Goal: Task Accomplishment & Management: Manage account settings

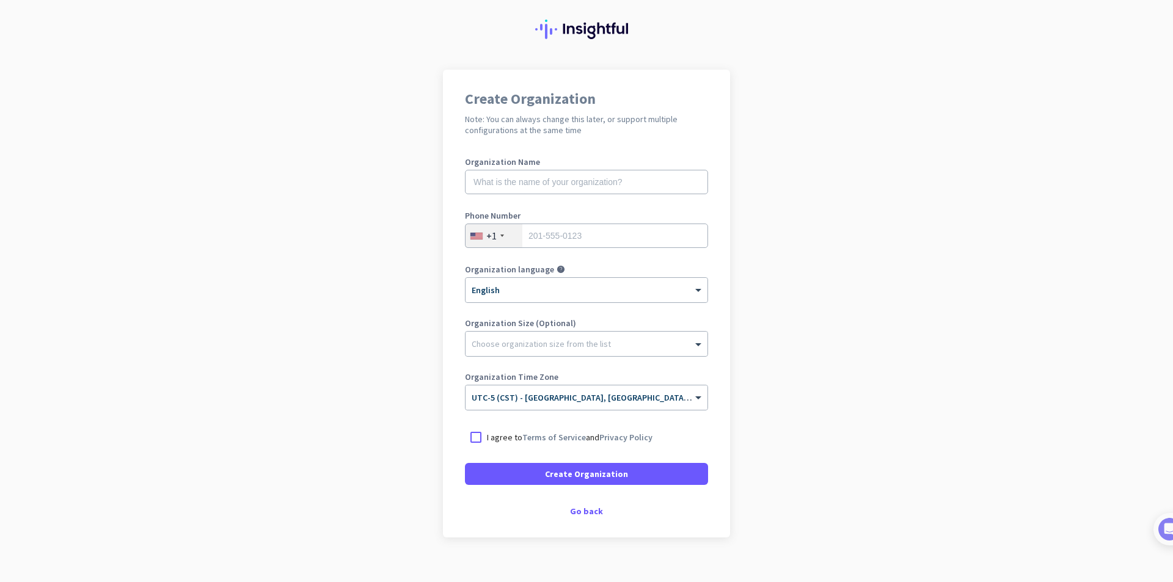
scroll to position [46, 0]
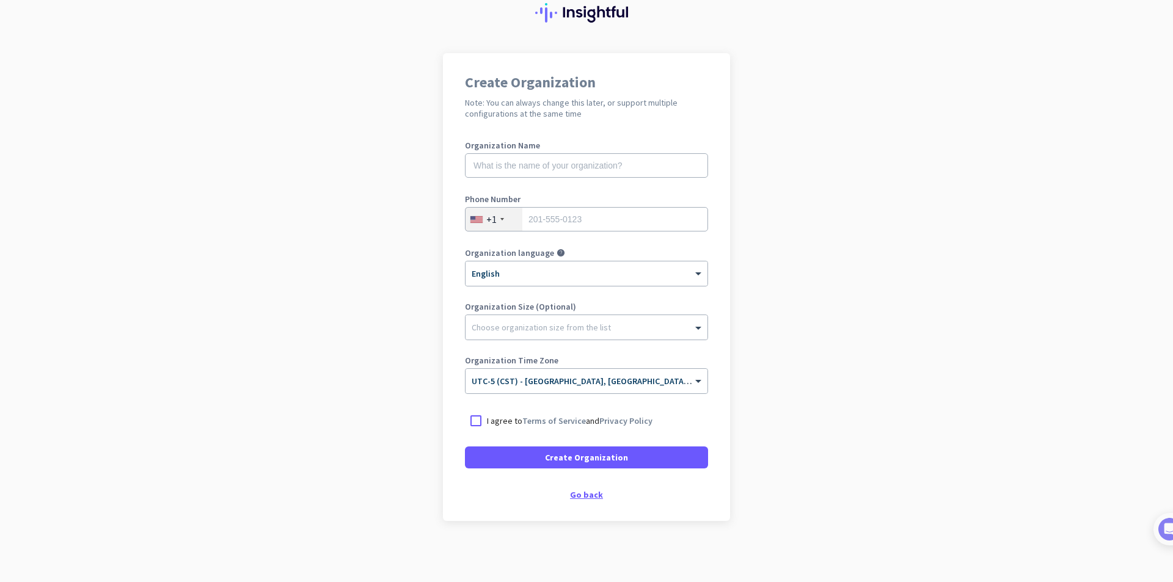
click at [570, 497] on div "Go back" at bounding box center [586, 495] width 243 height 9
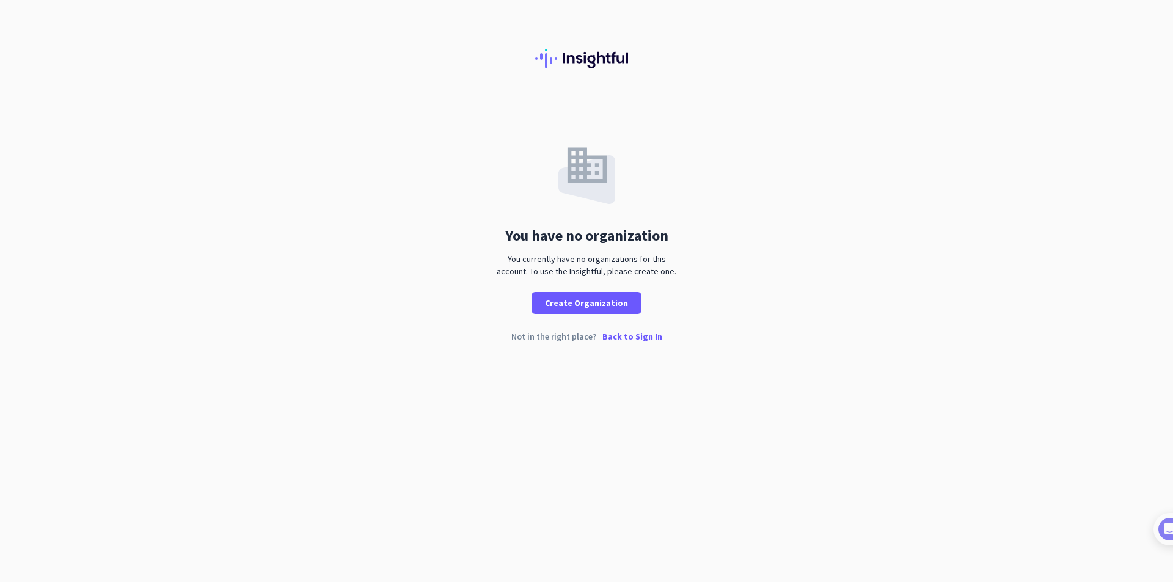
click at [639, 340] on p "Back to Sign In" at bounding box center [633, 336] width 60 height 9
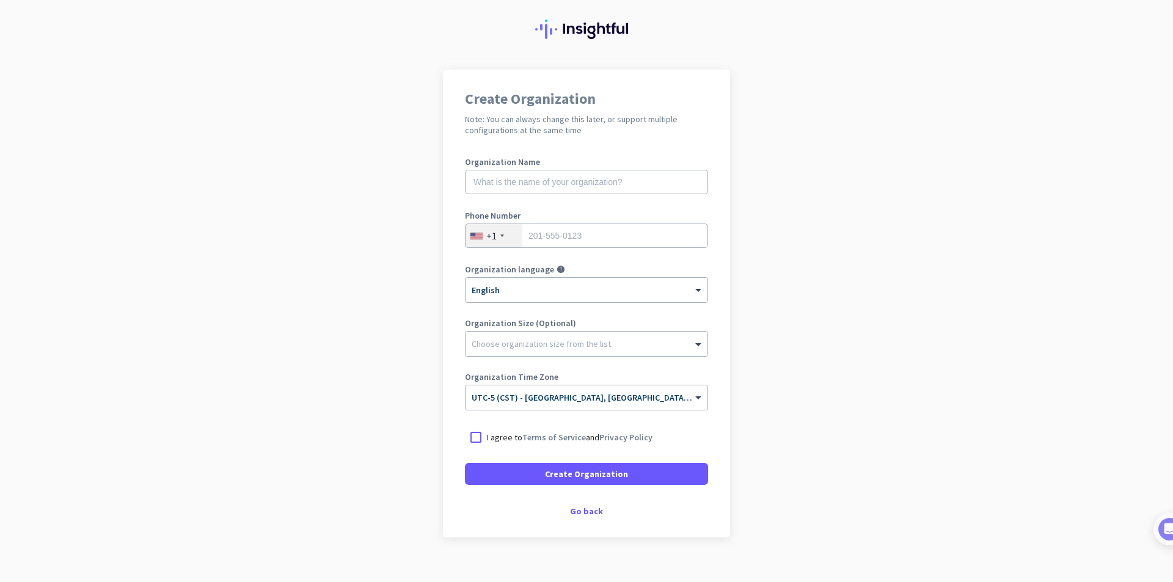
scroll to position [46, 0]
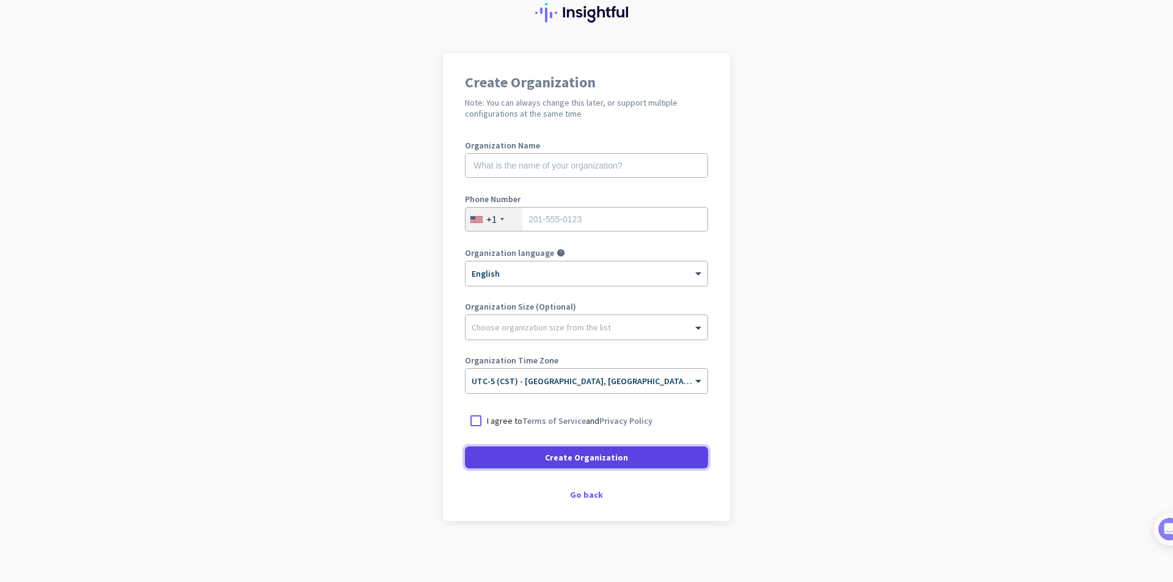
click at [612, 463] on span "Create Organization" at bounding box center [586, 458] width 83 height 12
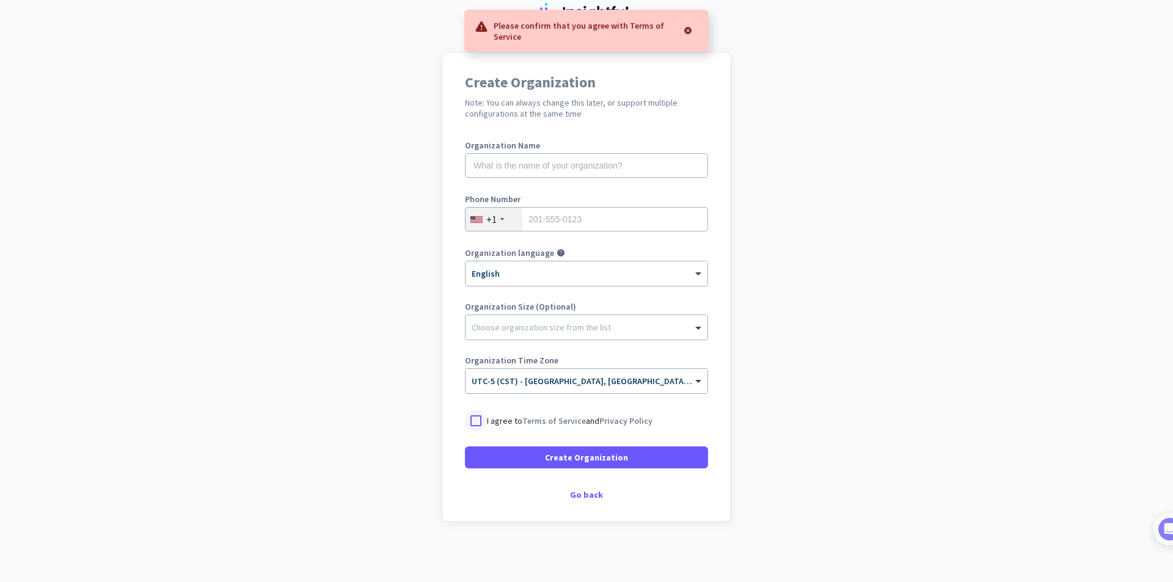
click at [474, 427] on div at bounding box center [476, 421] width 22 height 22
click at [509, 460] on span at bounding box center [586, 457] width 243 height 29
click at [554, 168] on input "text" at bounding box center [586, 165] width 243 height 24
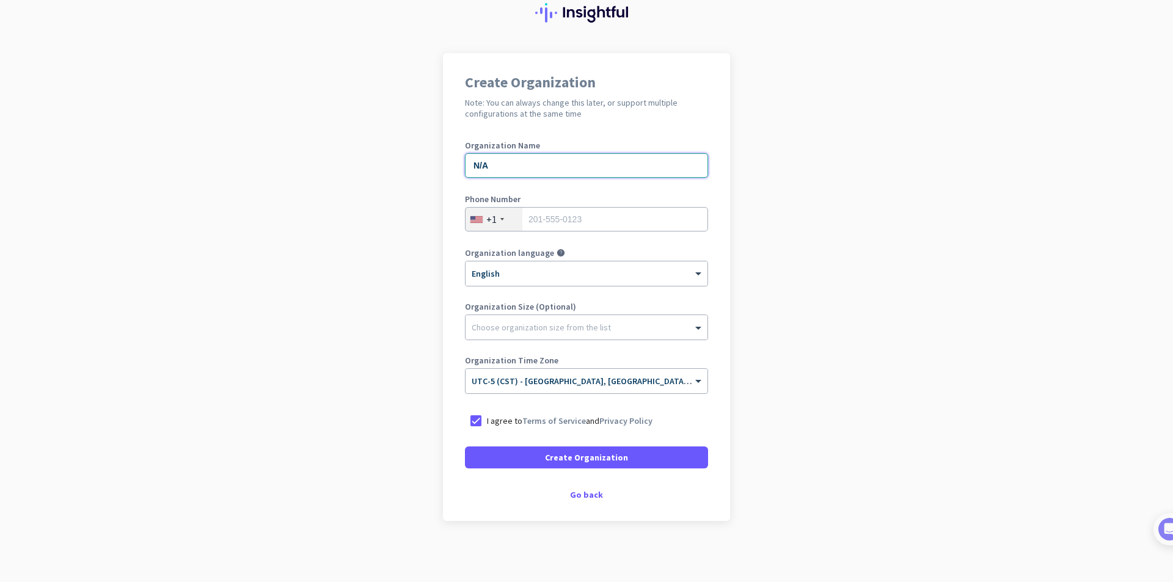
type input "N/A"
click at [603, 223] on input "tel" at bounding box center [586, 219] width 243 height 24
type input "2255731256"
click at [567, 465] on span at bounding box center [586, 457] width 243 height 29
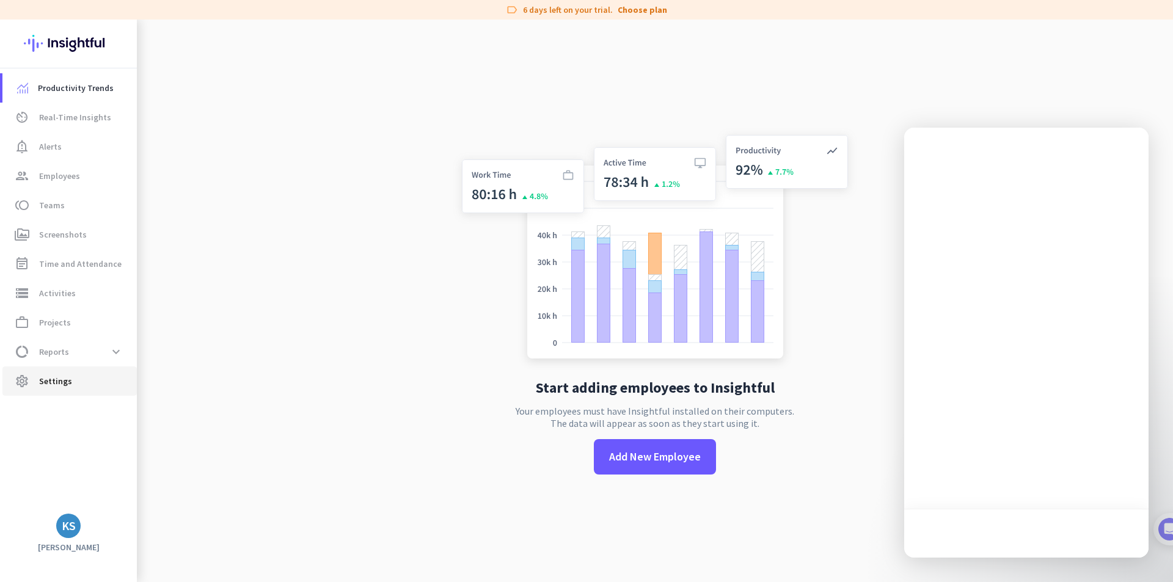
click at [63, 380] on span "Settings" at bounding box center [55, 381] width 33 height 15
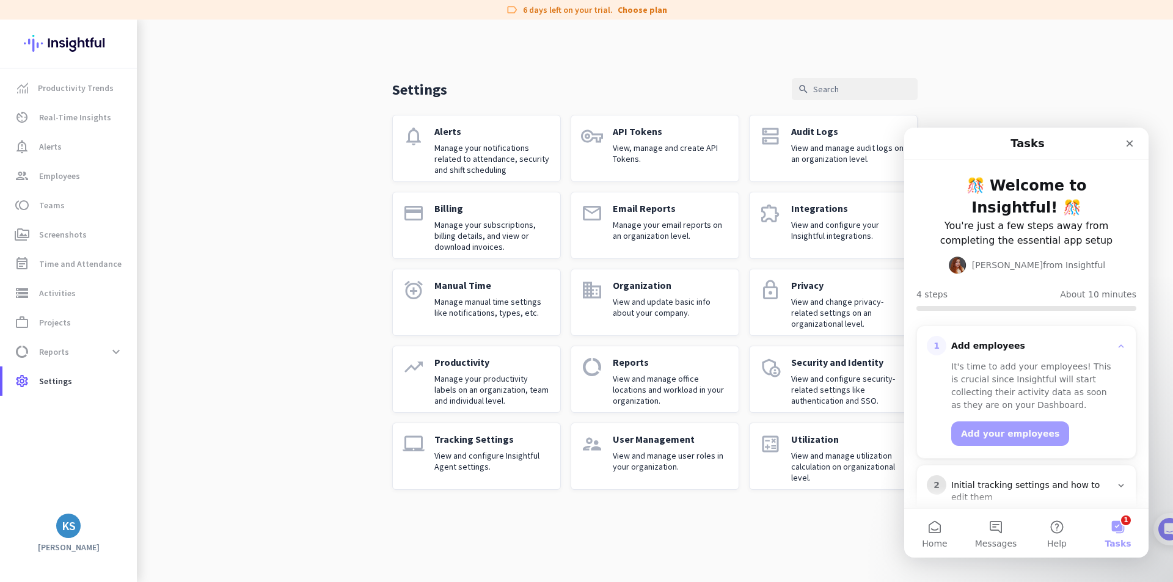
click at [978, 42] on div "Settings search notifications Alerts Manage your notifications related to atten…" at bounding box center [655, 265] width 1037 height 490
